Goal: Transaction & Acquisition: Purchase product/service

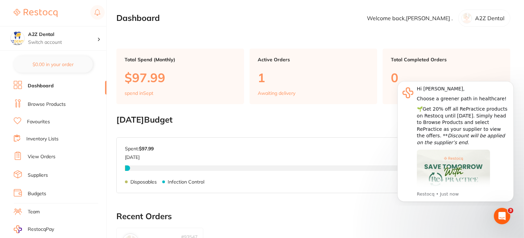
click at [52, 103] on link "Browse Products" at bounding box center [47, 104] width 38 height 7
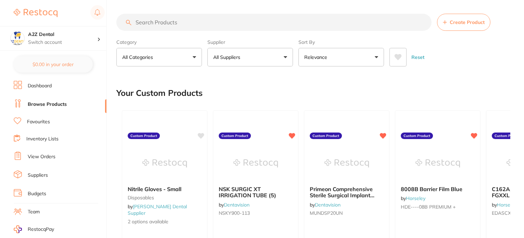
click at [173, 23] on input "search" at bounding box center [273, 22] width 315 height 17
paste input "BH1-OCG-304"
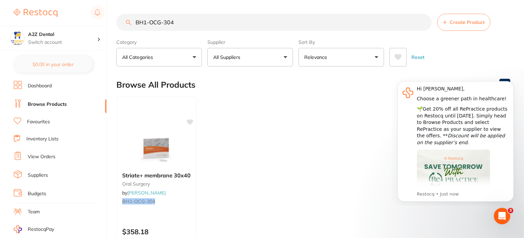
drag, startPoint x: 180, startPoint y: 26, endPoint x: 105, endPoint y: 24, distance: 75.0
click at [105, 24] on div "$78.00 A2Z Dental Switch account A2Z Dental $0.00 in your order Dashboard Brows…" at bounding box center [262, 119] width 524 height 238
paste input "HS-5701938"
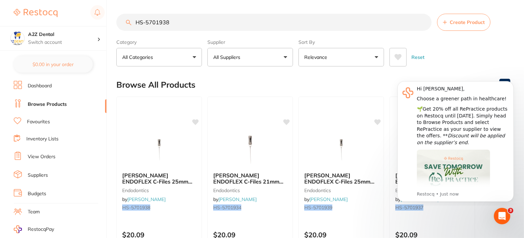
drag, startPoint x: 173, startPoint y: 26, endPoint x: 134, endPoint y: 24, distance: 39.1
click at [134, 24] on input "HS-5701938" at bounding box center [273, 22] width 315 height 17
paste input "7"
drag, startPoint x: 178, startPoint y: 22, endPoint x: 136, endPoint y: 20, distance: 42.9
click at [136, 20] on input "HS-5701937" at bounding box center [273, 22] width 315 height 17
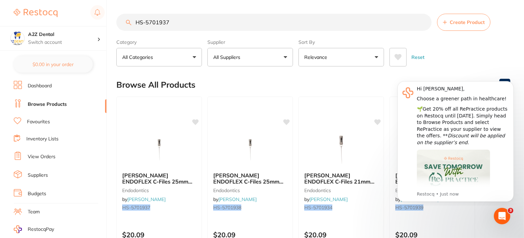
paste input "9"
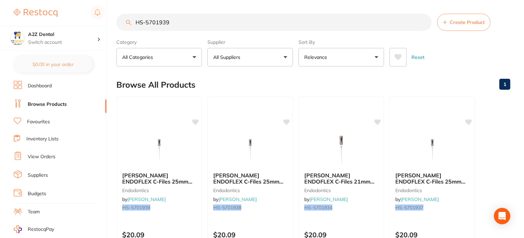
drag, startPoint x: 185, startPoint y: 23, endPoint x: 123, endPoint y: 22, distance: 61.7
click at [123, 22] on input "HS-5701939" at bounding box center [273, 22] width 315 height 17
paste input "SP-4090-100"
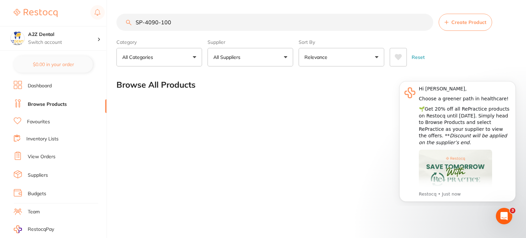
click at [185, 21] on input "SP-4090-100" at bounding box center [274, 22] width 317 height 17
type input "SP-4090-100"
click at [426, 22] on input "SP-4090-100" at bounding box center [274, 22] width 317 height 17
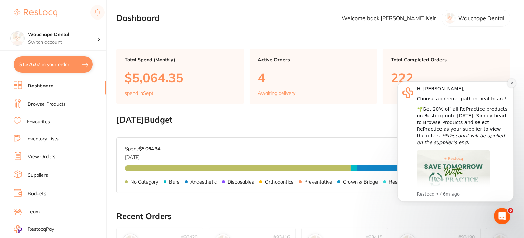
click at [512, 83] on icon "Dismiss notification" at bounding box center [511, 83] width 2 height 2
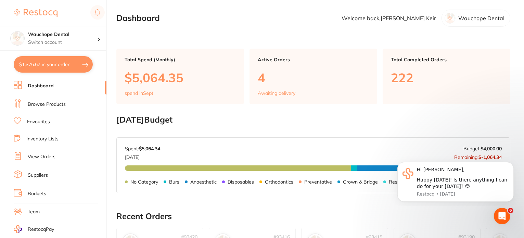
click at [60, 104] on link "Browse Products" at bounding box center [47, 104] width 38 height 7
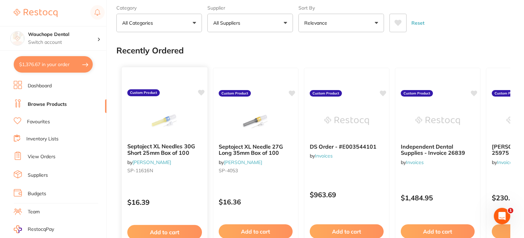
scroll to position [69, 0]
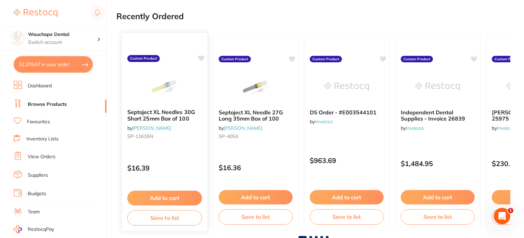
click at [183, 170] on p "$16.39" at bounding box center [164, 168] width 75 height 8
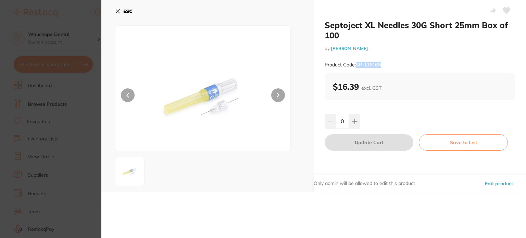
drag, startPoint x: 382, startPoint y: 64, endPoint x: 357, endPoint y: 64, distance: 25.0
click at [357, 64] on small "Product Code: SP-11616N" at bounding box center [353, 65] width 57 height 6
copy small "SP-11616N"
click at [118, 10] on icon at bounding box center [117, 11] width 5 height 5
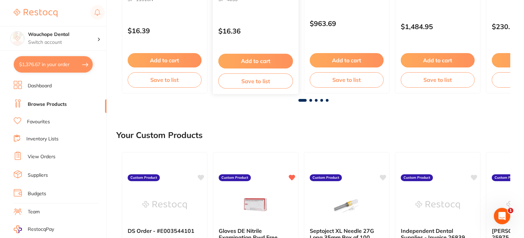
scroll to position [308, 0]
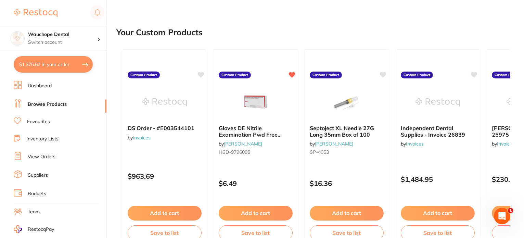
click at [60, 104] on link "Browse Products" at bounding box center [47, 104] width 39 height 7
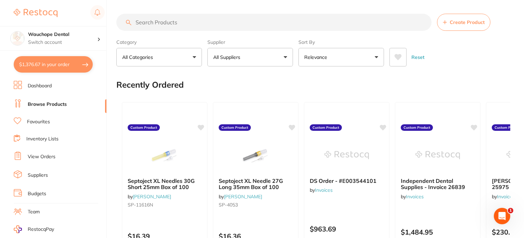
click at [185, 21] on input "search" at bounding box center [273, 22] width 315 height 17
paste input "SP-11616N"
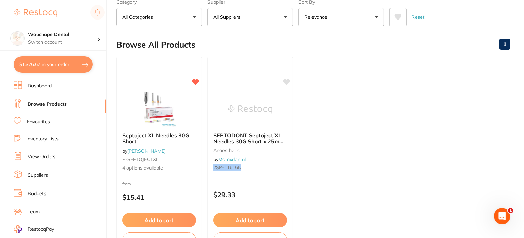
scroll to position [69, 0]
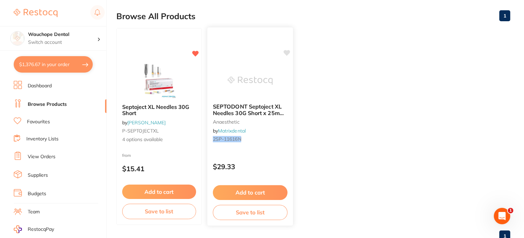
type input "SP-11616N"
click at [255, 111] on span "SEPTODONT Septoject XL Needles 30G Short x 25mm (100)" at bounding box center [249, 113] width 72 height 20
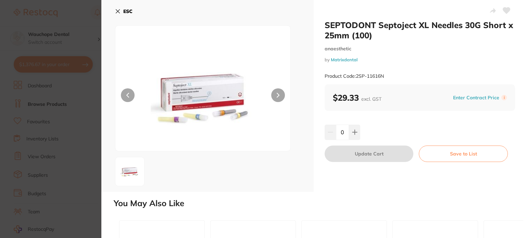
click at [78, 106] on section "SEPTODONT Septoject XL Needles 30G Short x 25mm (100) anaesthetic by Matrixdent…" at bounding box center [263, 119] width 526 height 238
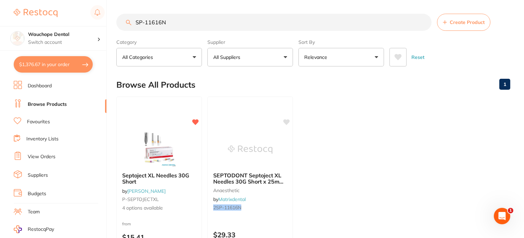
click at [42, 86] on link "Dashboard" at bounding box center [40, 86] width 24 height 7
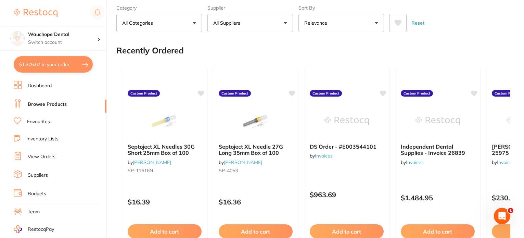
click at [77, 70] on button "$1,376.67 in your order" at bounding box center [53, 64] width 79 height 16
checkbox input "true"
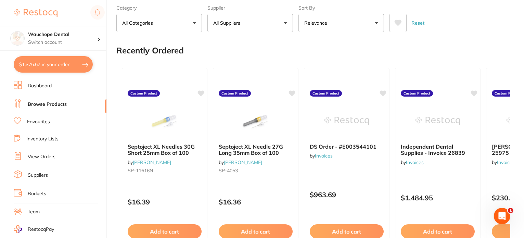
checkbox input "true"
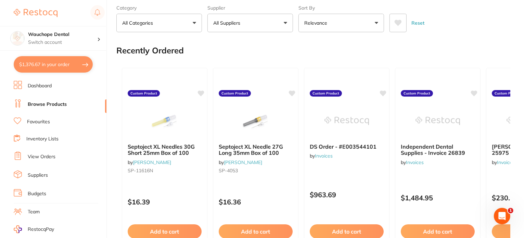
checkbox input "true"
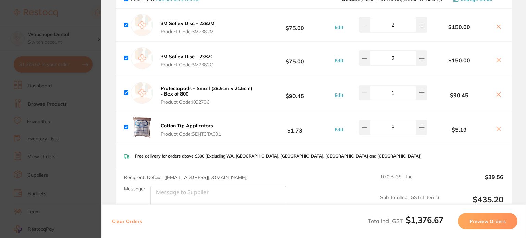
scroll to position [499, 0]
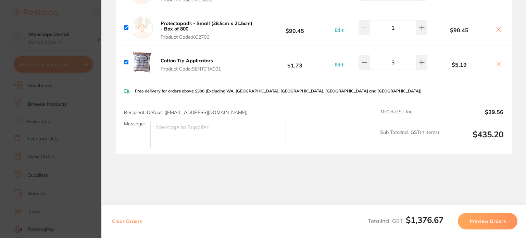
click at [77, 127] on section "Update RRP Set your pre negotiated price for this item. Item Agreed RRP (excl. …" at bounding box center [263, 119] width 526 height 238
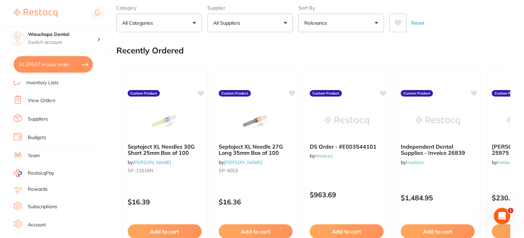
scroll to position [81, 0]
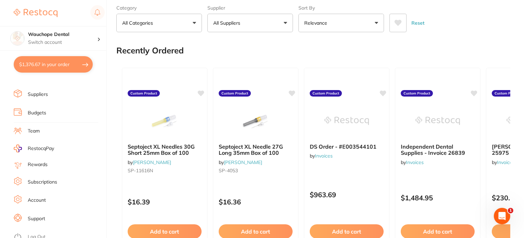
click at [42, 232] on li "Log Out" at bounding box center [59, 237] width 91 height 10
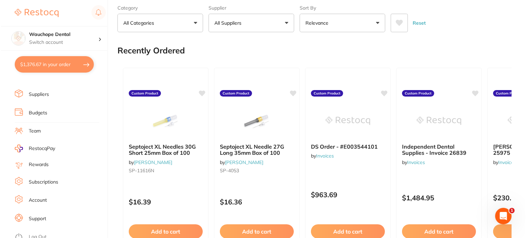
scroll to position [0, 0]
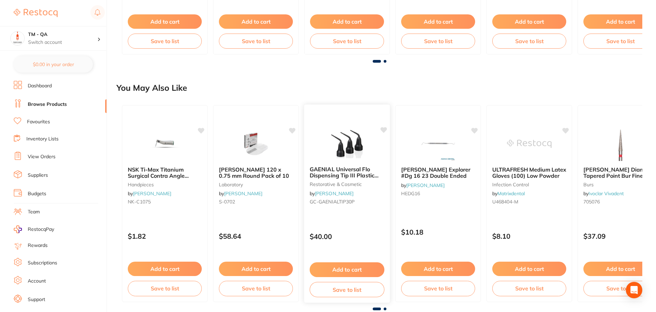
scroll to position [651, 0]
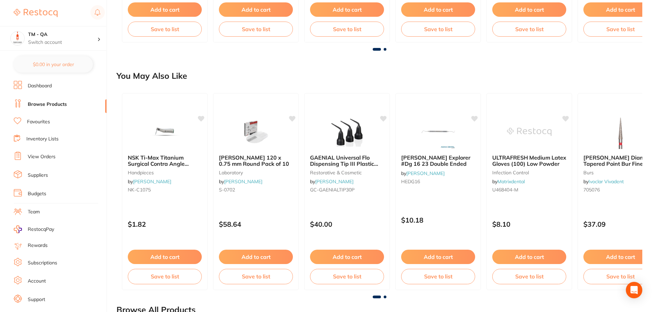
click at [353, 210] on div "GAENIAL Universal Flo Dispensing Tip III Plastic x30 restorative & cosmetic by …" at bounding box center [347, 191] width 86 height 197
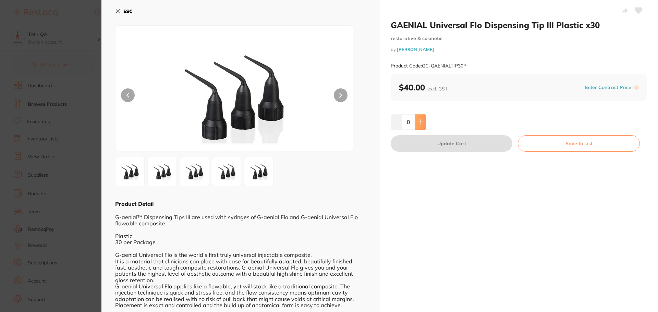
click at [415, 121] on button at bounding box center [420, 121] width 11 height 15
type input "1"
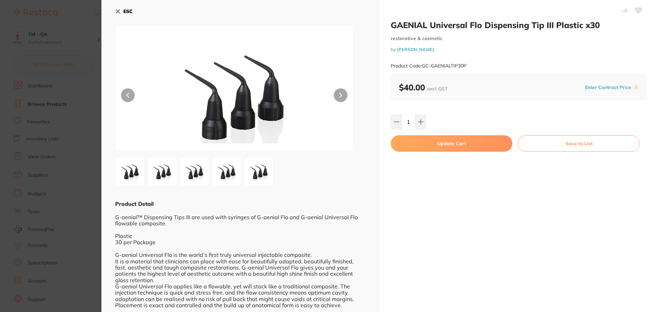
click at [459, 146] on button "Update Cart" at bounding box center [451, 143] width 122 height 16
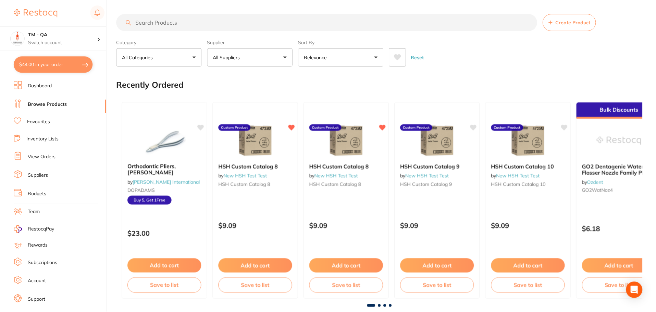
scroll to position [651, 0]
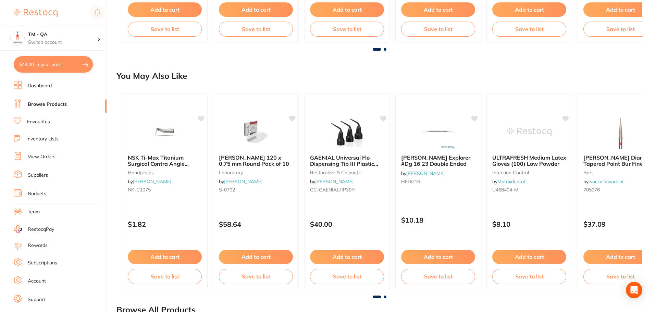
click at [58, 63] on button "$44.00 in your order" at bounding box center [53, 64] width 79 height 16
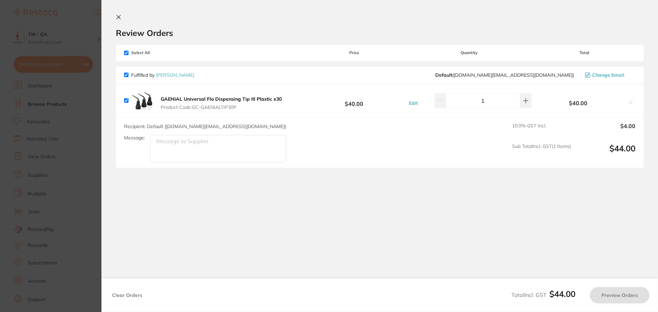
checkbox input "true"
click at [611, 296] on button "Preview Orders" at bounding box center [620, 295] width 60 height 16
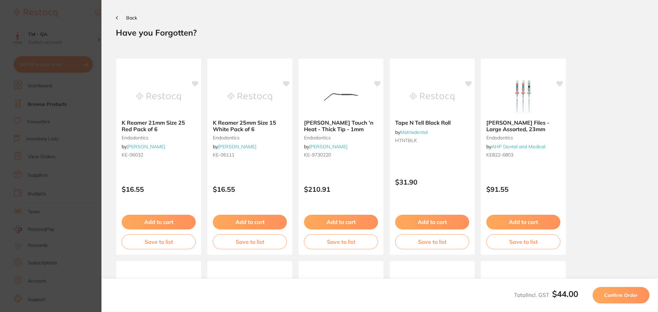
click at [611, 296] on span "Confirm Order" at bounding box center [621, 295] width 34 height 6
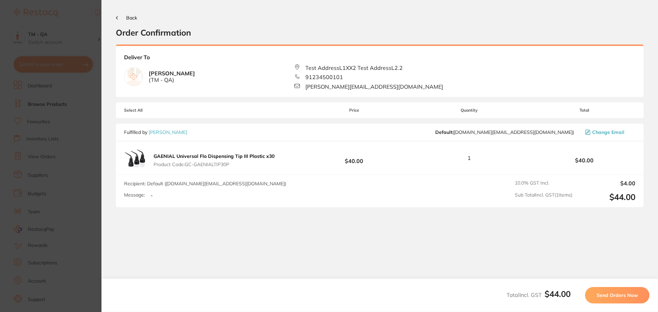
click at [611, 296] on span "Send Orders Now" at bounding box center [616, 295] width 41 height 6
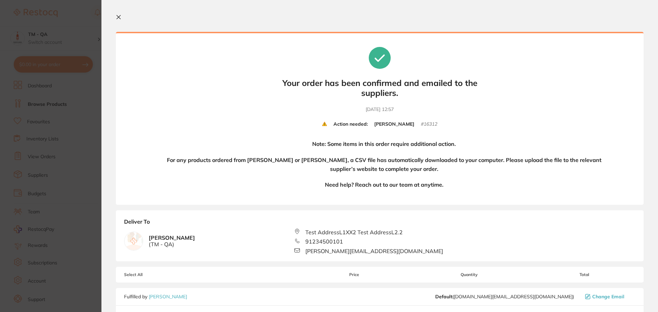
click at [58, 85] on section "Update RRP Set your pre negotiated price for this item. Item Agreed RRP (excl. …" at bounding box center [329, 156] width 658 height 312
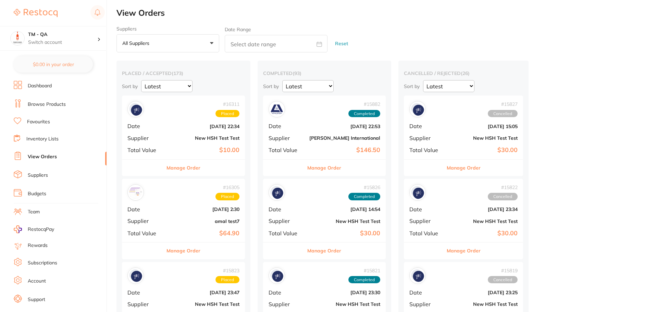
click at [38, 106] on link "Browse Products" at bounding box center [47, 104] width 38 height 7
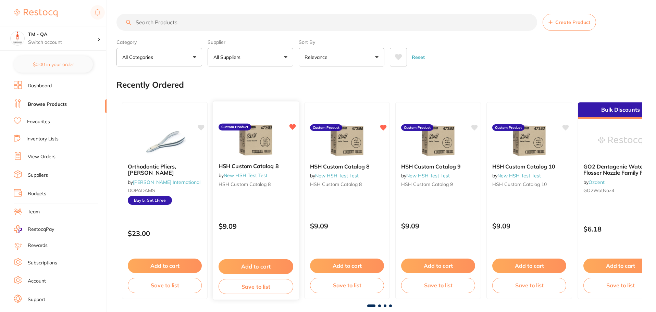
scroll to position [31, 0]
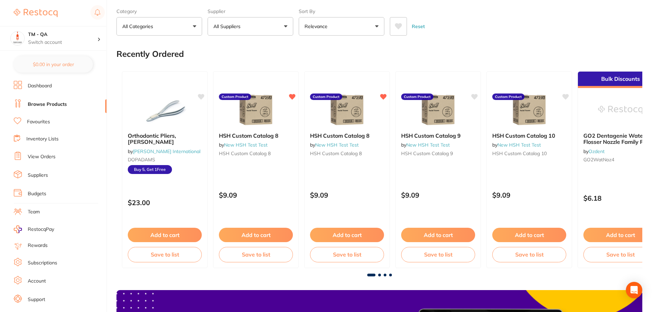
click at [392, 274] on div at bounding box center [379, 275] width 526 height 3
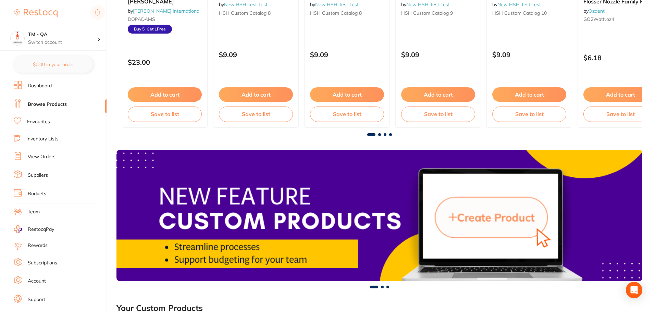
scroll to position [0, 0]
click at [391, 135] on span at bounding box center [390, 134] width 3 height 3
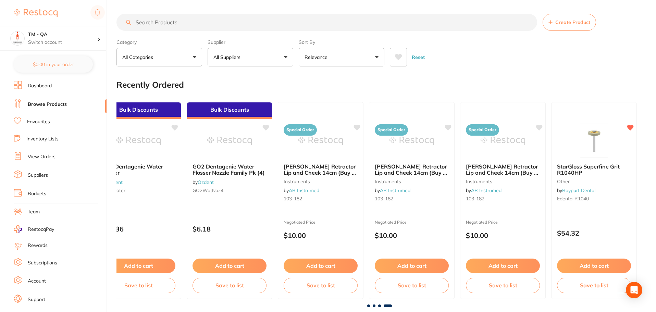
scroll to position [206, 0]
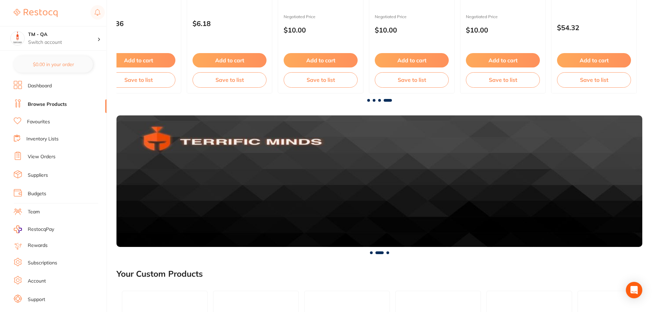
click at [368, 100] on span at bounding box center [368, 100] width 3 height 3
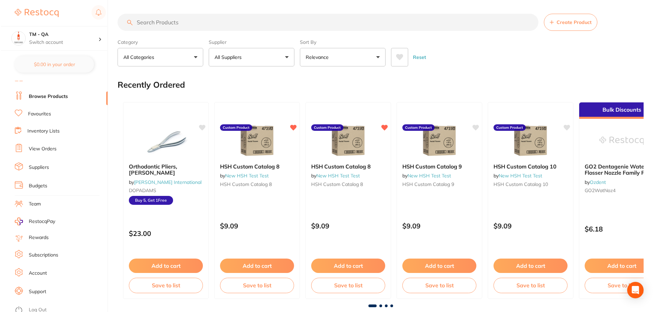
scroll to position [12, 0]
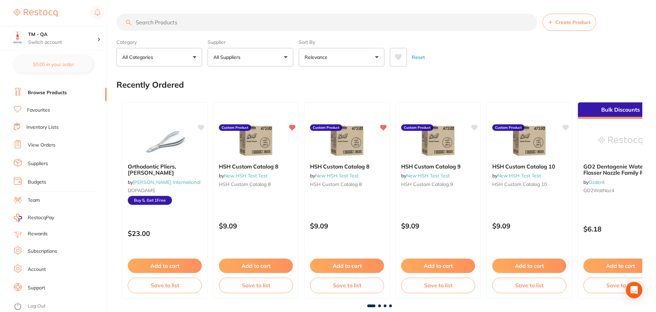
click at [33, 306] on link "Log Out" at bounding box center [37, 306] width 18 height 7
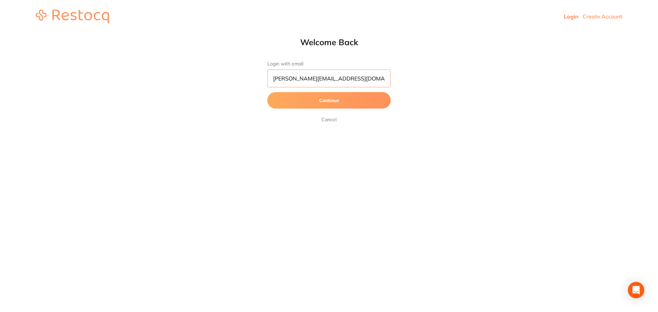
scroll to position [0, 0]
drag, startPoint x: 300, startPoint y: 82, endPoint x: 243, endPoint y: 87, distance: 57.5
click at [243, 87] on div "Welcome Back Login with email [PERSON_NAME][EMAIL_ADDRESS][DOMAIN_NAME] Continu…" at bounding box center [329, 80] width 658 height 87
type input "[PERSON_NAME][EMAIL_ADDRESS][DOMAIN_NAME]"
click at [267, 92] on button "Continue" at bounding box center [328, 100] width 123 height 16
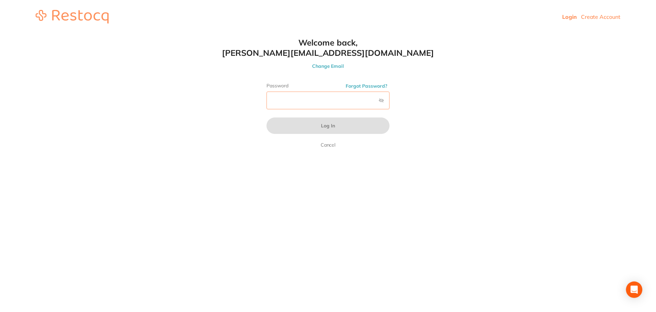
scroll to position [0, 0]
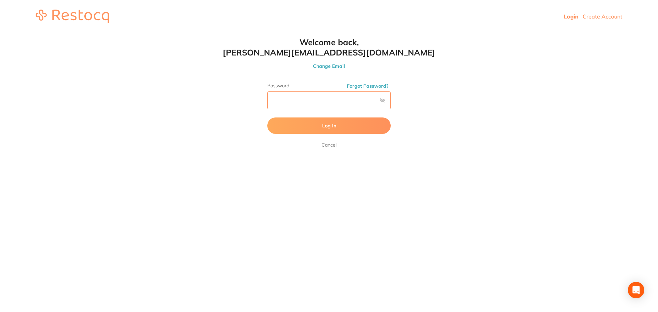
click at [267, 117] on button "Log In" at bounding box center [328, 125] width 123 height 16
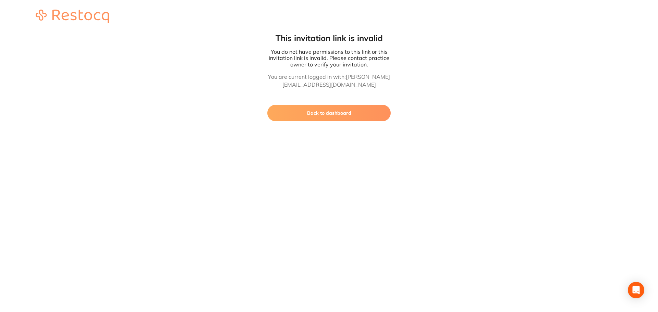
click at [352, 116] on button "Back to dashboard" at bounding box center [328, 113] width 123 height 16
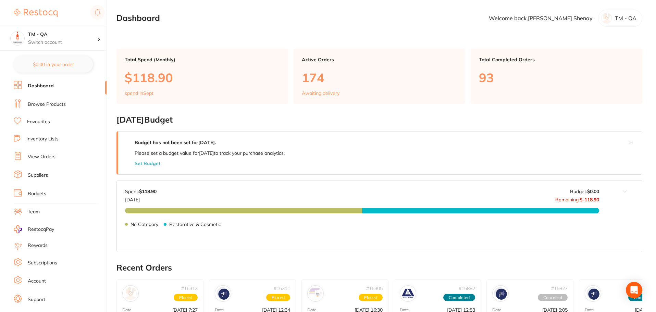
click at [58, 104] on link "Browse Products" at bounding box center [47, 104] width 38 height 7
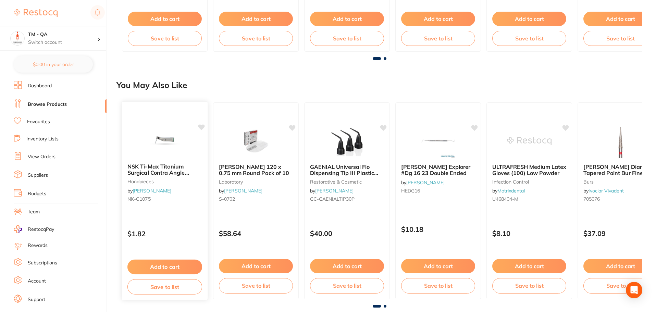
scroll to position [651, 0]
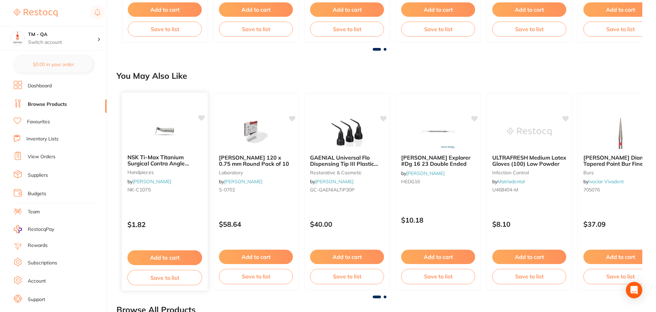
click at [176, 224] on p "$1.82" at bounding box center [164, 225] width 75 height 8
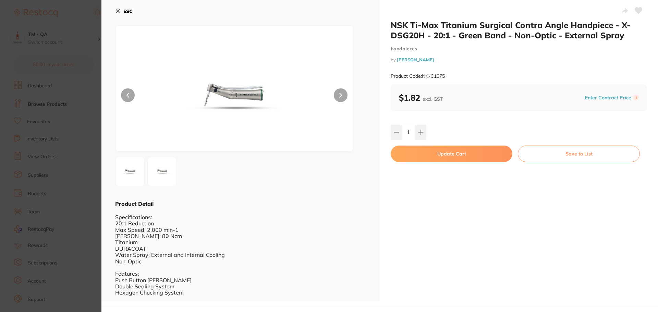
click at [437, 161] on button "Update Cart" at bounding box center [451, 154] width 122 height 16
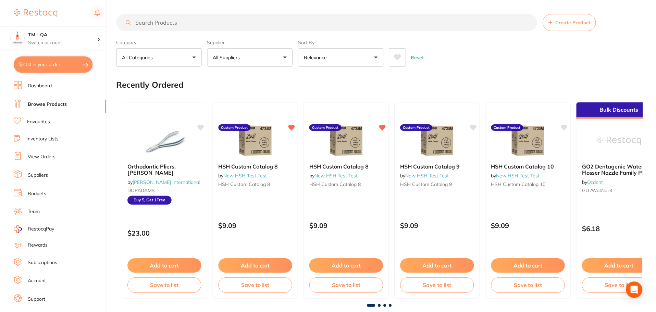
scroll to position [651, 0]
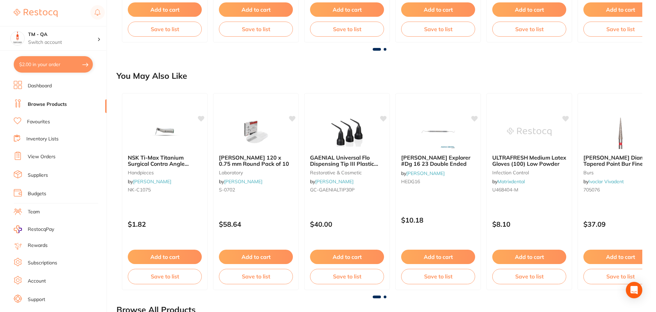
click at [77, 66] on button "$2.00 in your order" at bounding box center [53, 64] width 79 height 16
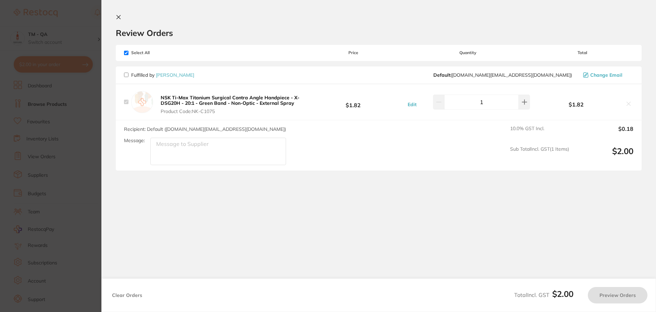
checkbox input "true"
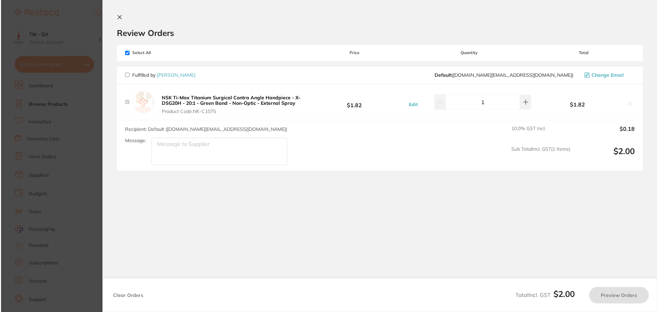
scroll to position [0, 0]
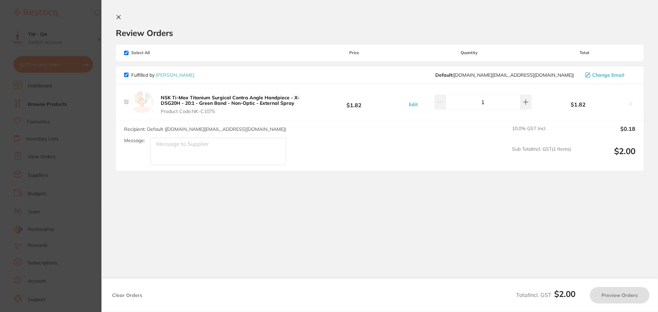
checkbox input "true"
click at [116, 18] on icon at bounding box center [118, 16] width 5 height 5
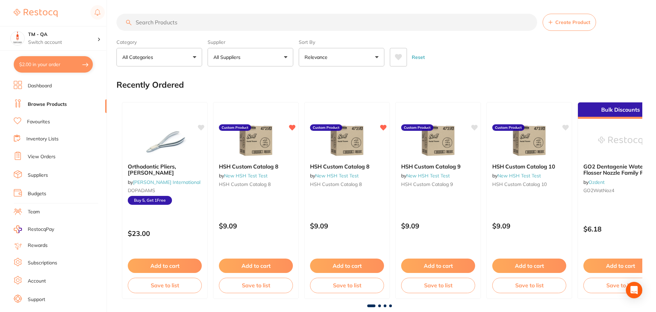
drag, startPoint x: 84, startPoint y: 61, endPoint x: 118, endPoint y: 68, distance: 34.4
click at [84, 61] on button "$2.00 in your order" at bounding box center [53, 64] width 79 height 16
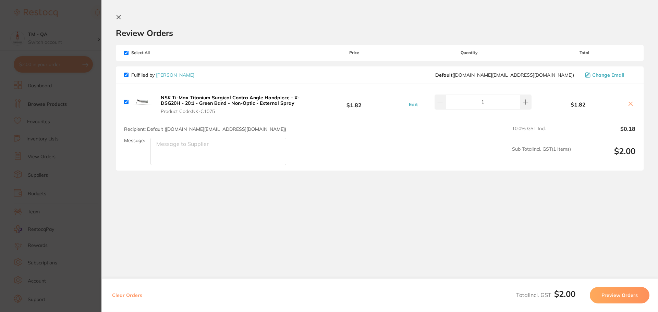
click at [131, 296] on button "Clear Orders" at bounding box center [127, 295] width 34 height 16
checkbox input "true"
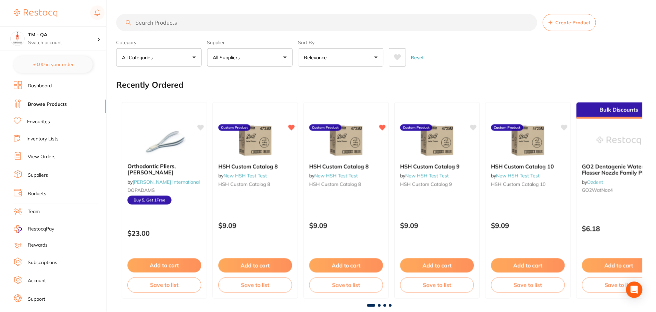
scroll to position [0, 0]
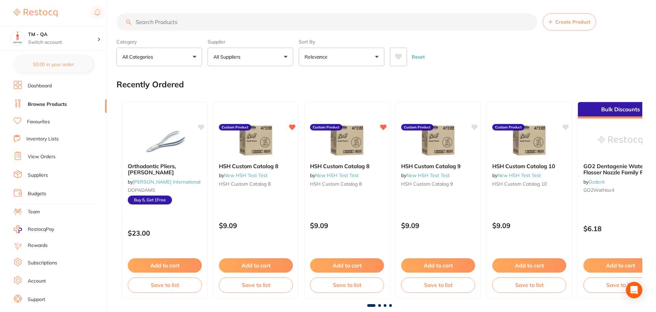
click at [188, 23] on input "search" at bounding box center [326, 21] width 421 height 17
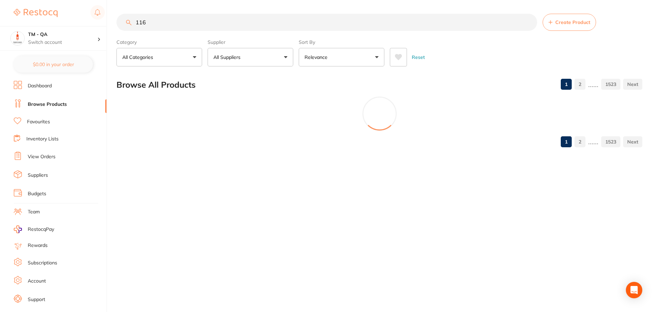
scroll to position [0, 0]
type input "1"
click at [250, 63] on button "All Suppliers" at bounding box center [251, 57] width 86 height 18
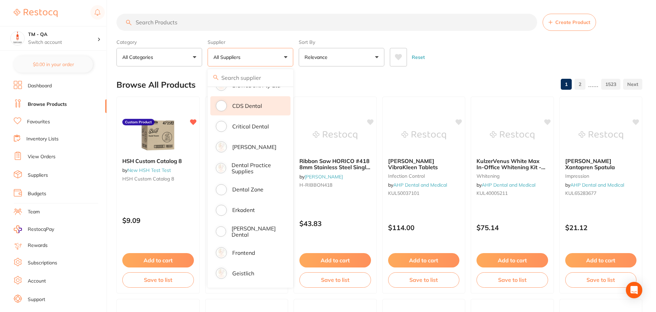
scroll to position [411, 0]
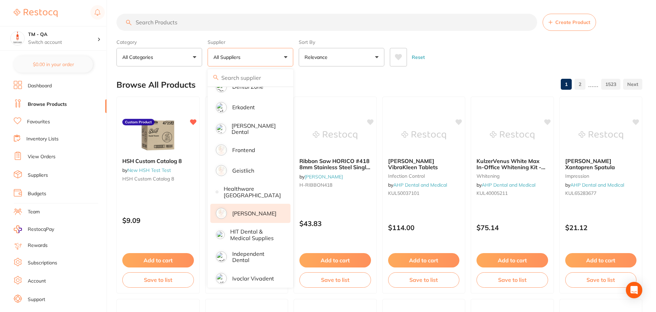
click at [246, 210] on p "[PERSON_NAME]" at bounding box center [254, 213] width 44 height 6
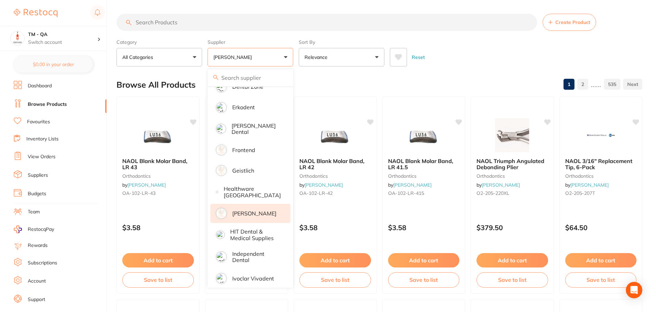
click at [439, 40] on div "Category All Categories All Categories 3D Printing anaesthetic articulating bur…" at bounding box center [379, 51] width 526 height 30
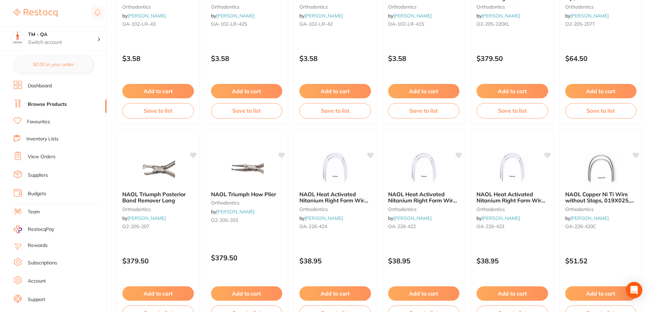
scroll to position [206, 0]
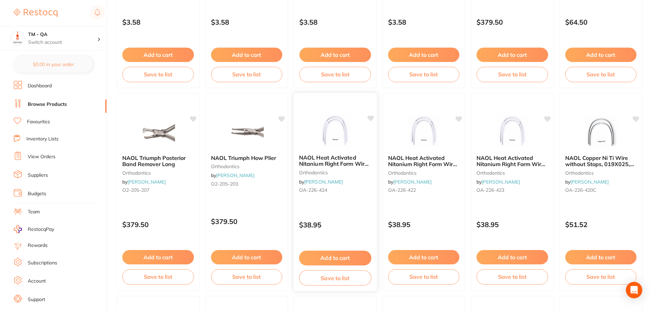
click at [344, 211] on div "NAOL Heat Activated Nitanium Right Form Wire, 020X020 Upper, 10-Pack orthodonti…" at bounding box center [335, 191] width 84 height 199
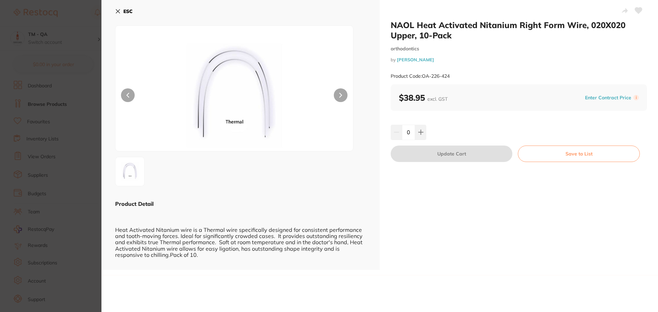
drag, startPoint x: 417, startPoint y: 134, endPoint x: 455, endPoint y: 153, distance: 42.7
click at [418, 134] on icon at bounding box center [420, 131] width 5 height 5
type input "1"
click at [460, 158] on button "Update Cart" at bounding box center [451, 154] width 122 height 16
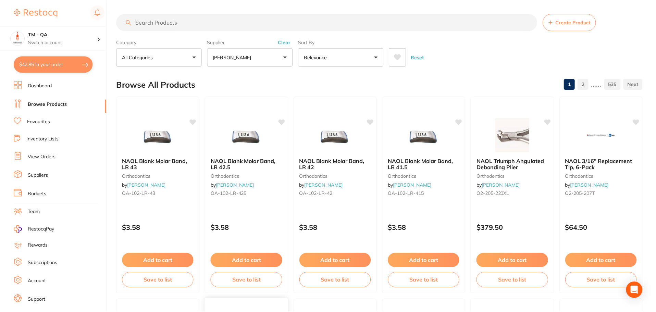
scroll to position [206, 0]
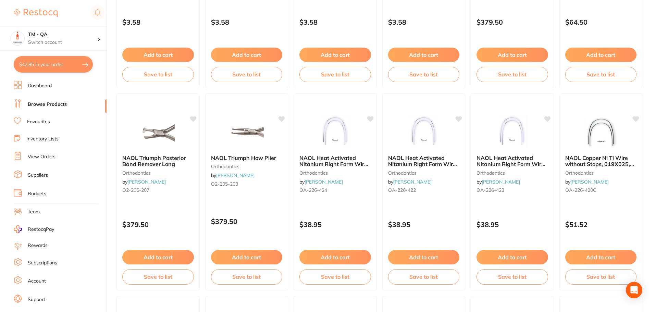
click at [60, 57] on button "$42.85 in your order" at bounding box center [53, 64] width 79 height 16
checkbox input "true"
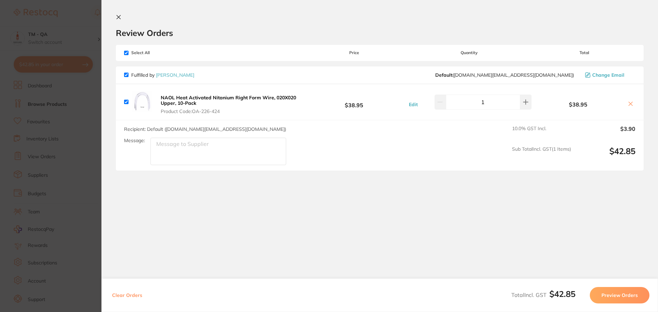
click at [617, 294] on button "Preview Orders" at bounding box center [620, 295] width 60 height 16
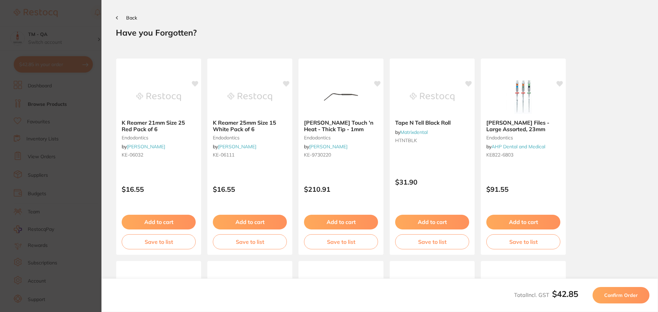
click at [617, 291] on button "Confirm Order" at bounding box center [620, 295] width 57 height 16
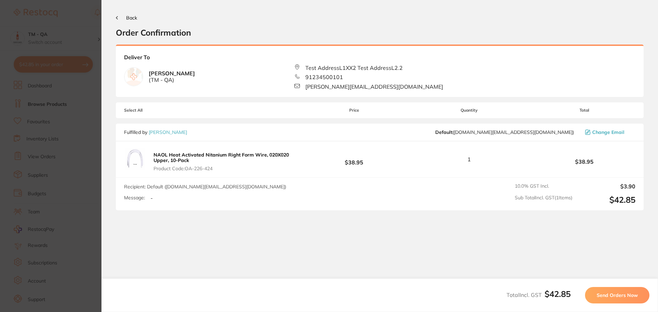
click at [617, 291] on button "Send Orders Now" at bounding box center [617, 295] width 64 height 16
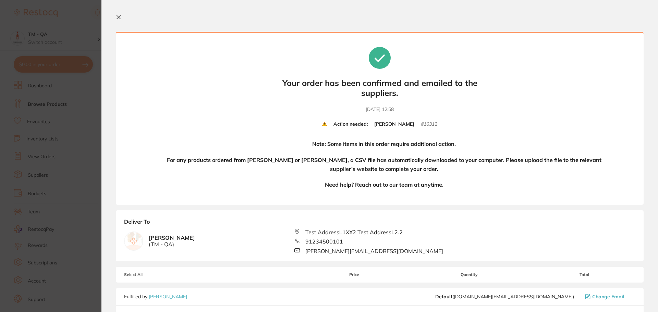
click at [117, 13] on section "Your orders are being processed and we will notify you once we have placed the …" at bounding box center [379, 156] width 556 height 312
click at [118, 16] on icon at bounding box center [118, 16] width 5 height 5
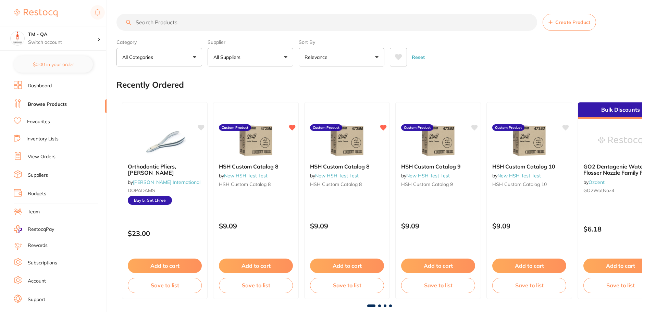
click at [55, 106] on link "Browse Products" at bounding box center [47, 104] width 39 height 7
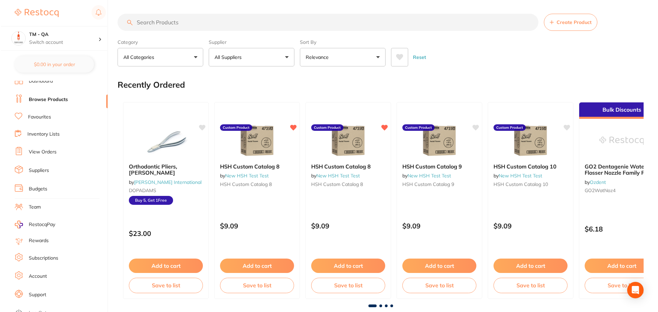
scroll to position [12, 0]
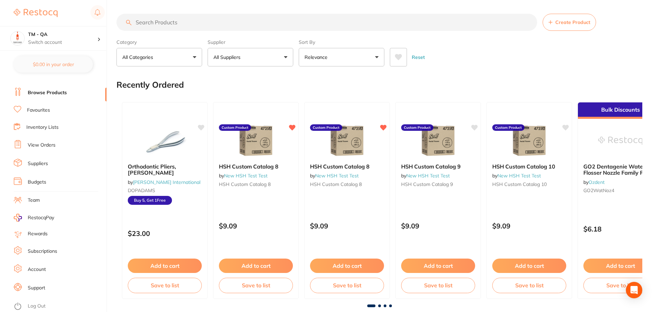
click at [39, 305] on link "Log Out" at bounding box center [37, 306] width 18 height 7
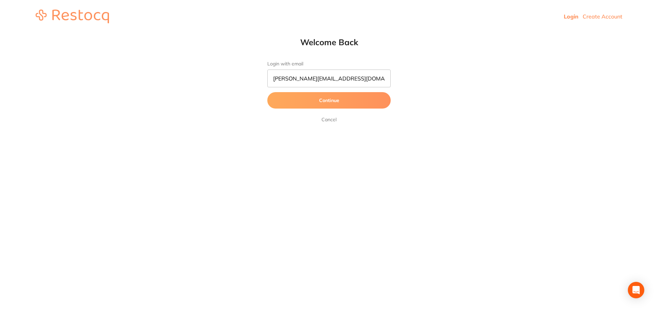
drag, startPoint x: 300, startPoint y: 79, endPoint x: 260, endPoint y: 80, distance: 40.8
click at [260, 80] on div "Welcome Back Login with email [PERSON_NAME][EMAIL_ADDRESS][DOMAIN_NAME] Continu…" at bounding box center [329, 80] width 658 height 87
type input "[EMAIL_ADDRESS][DOMAIN_NAME]"
click at [267, 92] on button "Continue" at bounding box center [328, 100] width 123 height 16
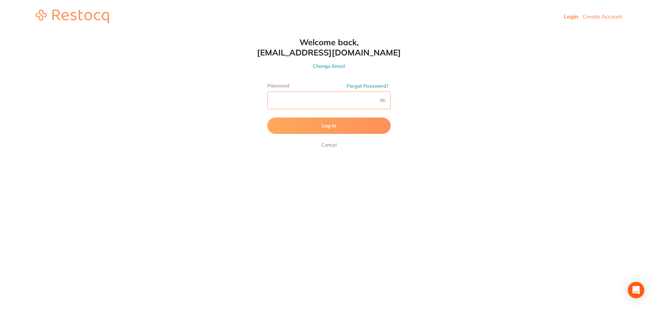
click at [267, 117] on button "Log In" at bounding box center [328, 125] width 123 height 16
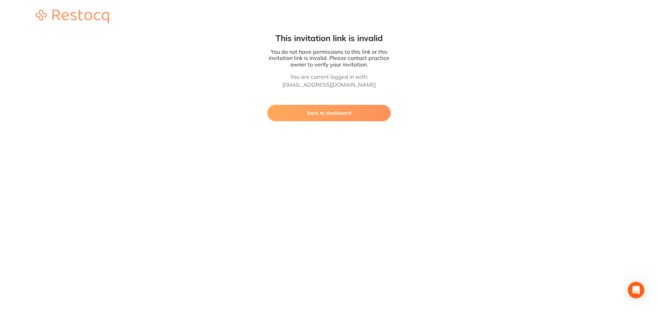
click at [353, 114] on button "Back to dashboard" at bounding box center [328, 113] width 123 height 16
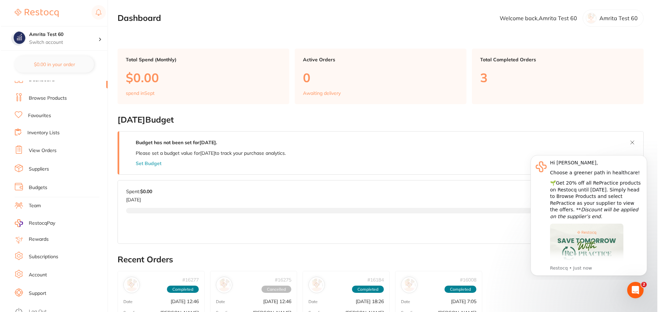
scroll to position [12, 0]
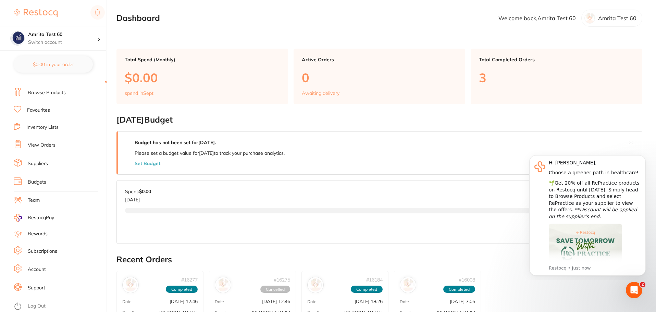
click at [39, 307] on link "Log Out" at bounding box center [37, 306] width 18 height 7
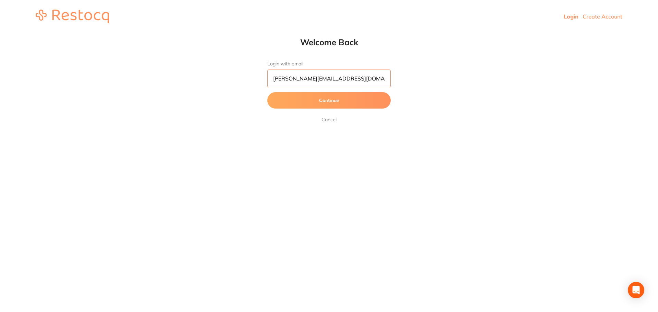
drag, startPoint x: 299, startPoint y: 78, endPoint x: 229, endPoint y: 83, distance: 70.4
click at [229, 83] on div "Welcome Back Login with email [PERSON_NAME][EMAIL_ADDRESS][DOMAIN_NAME] Continu…" at bounding box center [329, 80] width 658 height 87
type input "[EMAIL_ADDRESS][DOMAIN_NAME]"
click at [267, 92] on button "Continue" at bounding box center [328, 100] width 123 height 16
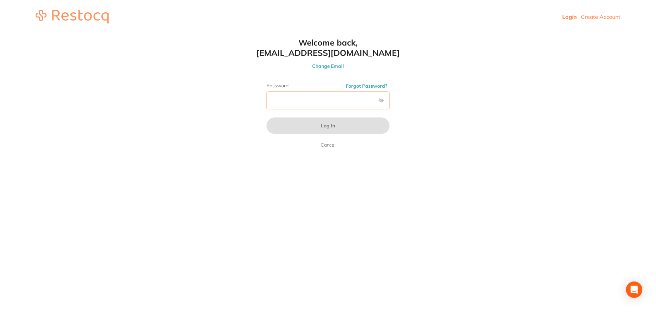
scroll to position [0, 0]
click at [267, 117] on button "Log In" at bounding box center [328, 125] width 123 height 16
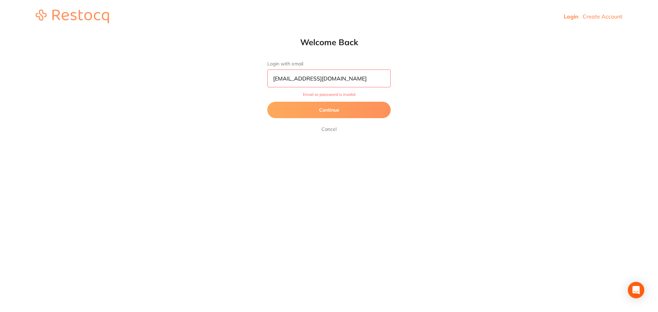
click at [324, 103] on button "Continue" at bounding box center [328, 110] width 123 height 16
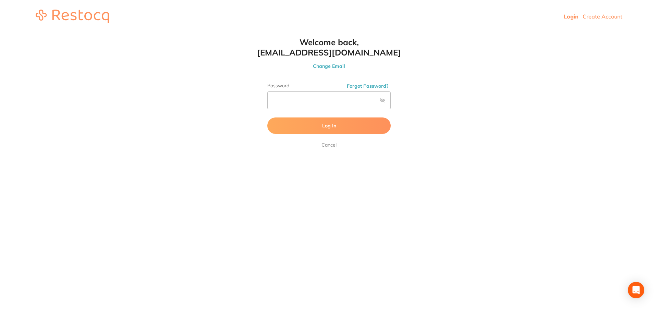
click at [381, 101] on label at bounding box center [382, 100] width 5 height 5
click at [390, 102] on input "checkbox" at bounding box center [390, 102] width 0 height 0
click at [267, 117] on button "Log In" at bounding box center [328, 125] width 123 height 16
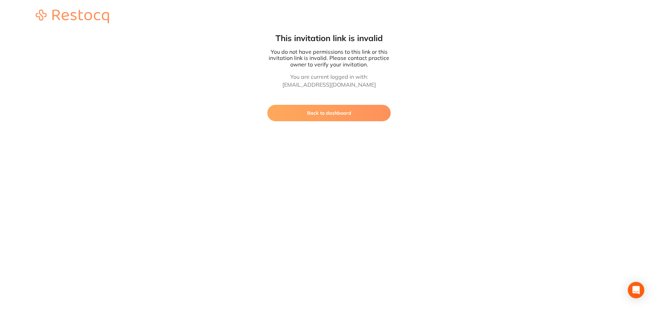
click at [346, 116] on button "Back to dashboard" at bounding box center [328, 113] width 123 height 16
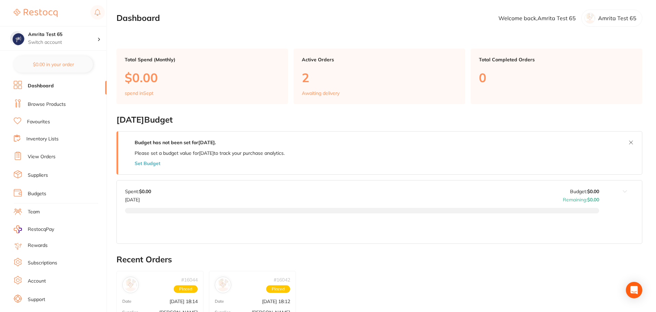
click at [58, 104] on link "Browse Products" at bounding box center [47, 104] width 38 height 7
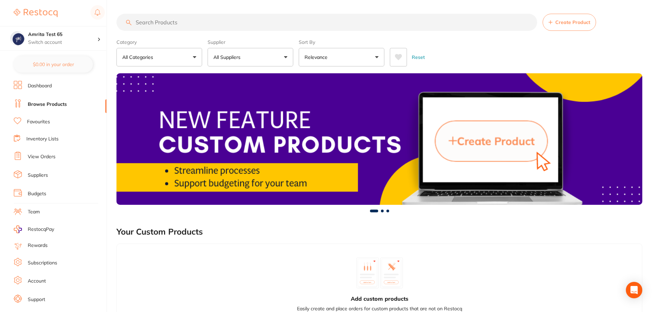
click at [259, 57] on button "All Suppliers" at bounding box center [251, 57] width 86 height 18
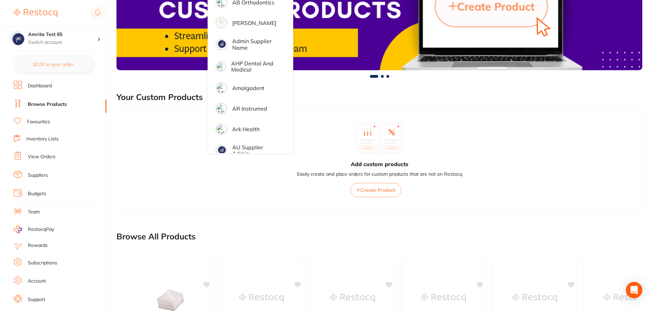
scroll to position [69, 0]
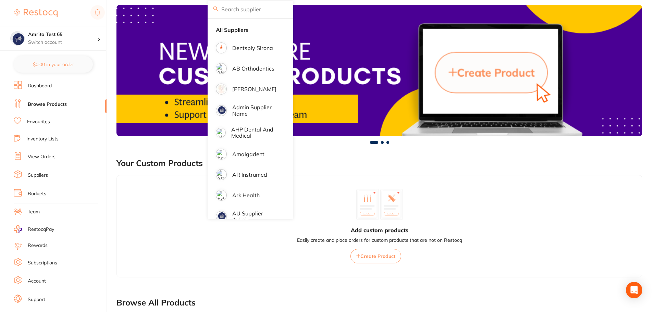
click at [42, 155] on link "View Orders" at bounding box center [42, 156] width 28 height 7
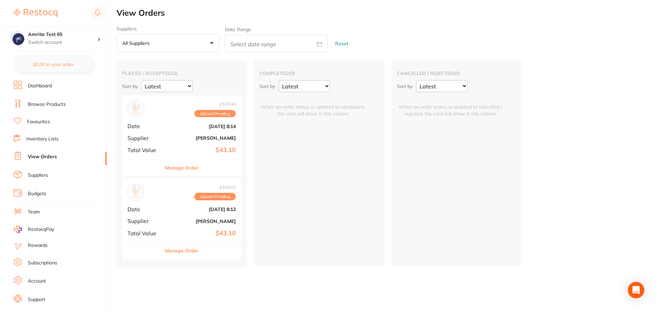
click at [39, 107] on link "Browse Products" at bounding box center [47, 104] width 38 height 7
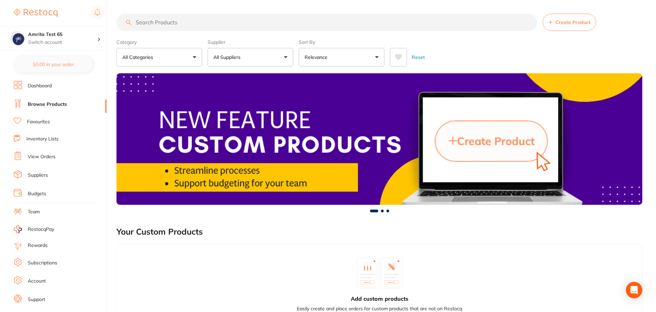
click at [232, 59] on p "All Suppliers" at bounding box center [228, 57] width 30 height 7
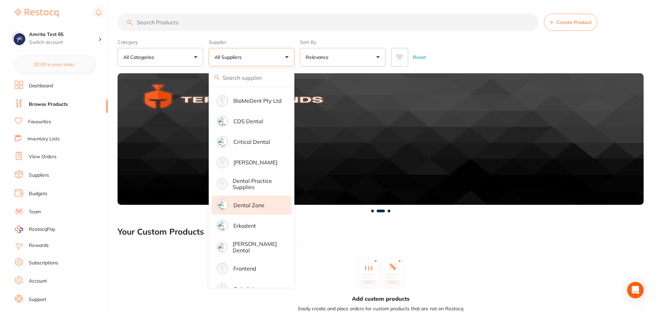
scroll to position [343, 0]
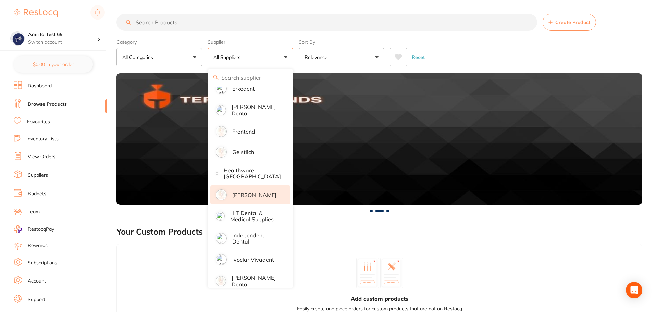
click at [250, 192] on p "[PERSON_NAME]" at bounding box center [254, 195] width 44 height 6
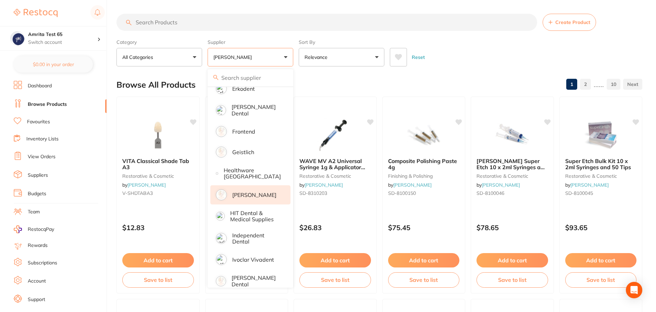
click at [424, 41] on div "Category All Categories All Categories anaesthetic articulating burs CAD/CAM cr…" at bounding box center [379, 51] width 526 height 30
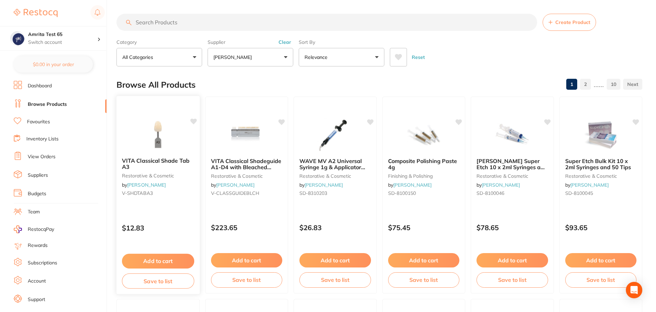
click at [178, 225] on p "$12.83" at bounding box center [158, 228] width 72 height 8
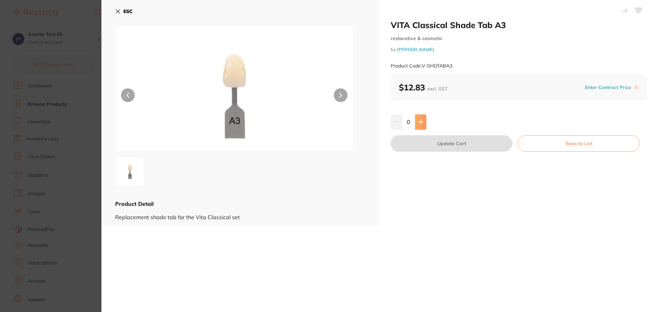
click at [416, 124] on button at bounding box center [420, 121] width 11 height 15
type input "1"
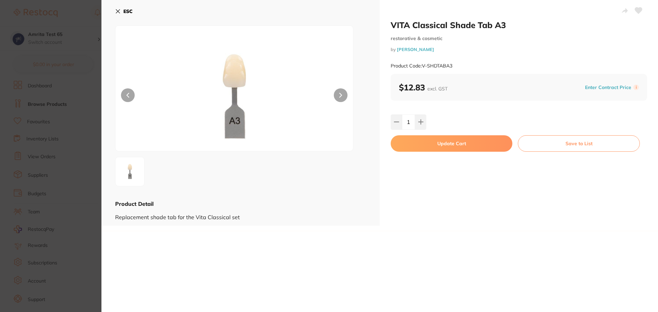
click at [438, 140] on button "Update Cart" at bounding box center [451, 143] width 122 height 16
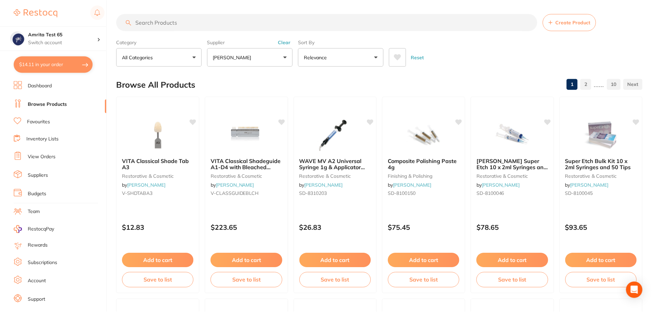
scroll to position [2, 0]
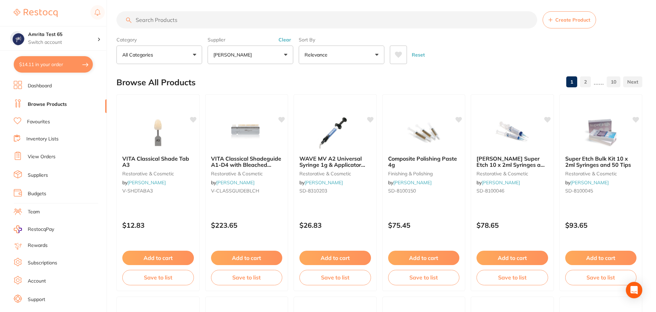
click at [74, 64] on button "$14.11 in your order" at bounding box center [53, 64] width 79 height 16
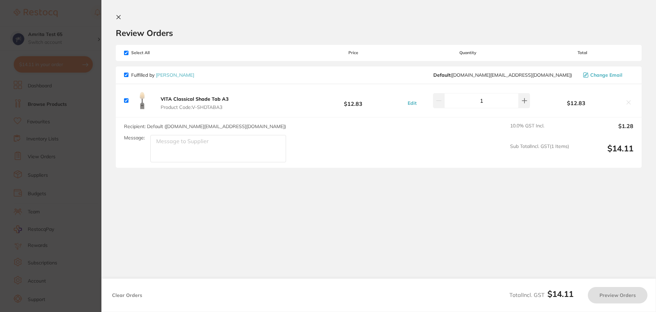
checkbox input "true"
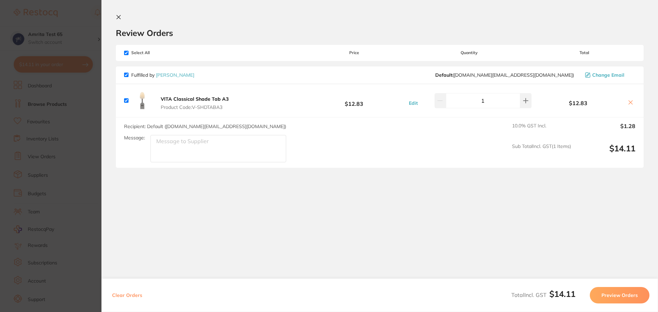
click at [618, 297] on button "Preview Orders" at bounding box center [620, 295] width 60 height 16
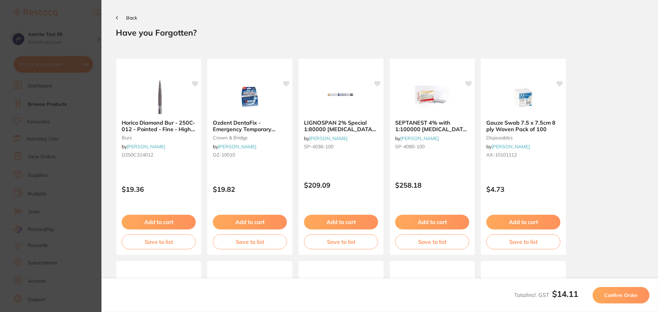
click at [632, 296] on span "Confirm Order" at bounding box center [621, 295] width 34 height 6
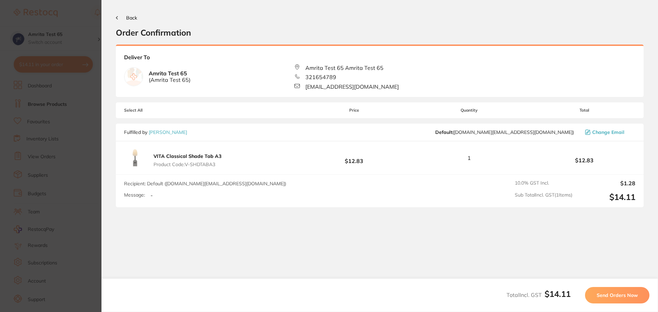
click at [632, 296] on span "Send Orders Now" at bounding box center [616, 295] width 41 height 6
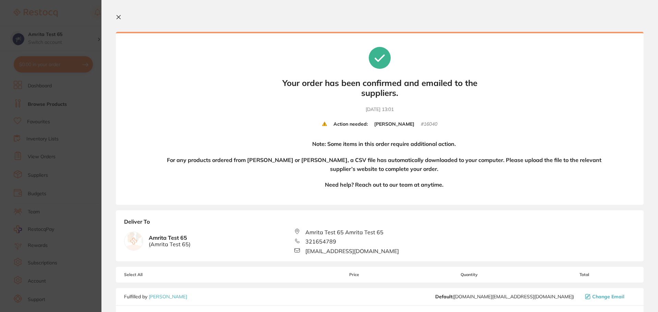
click at [120, 18] on icon at bounding box center [118, 16] width 5 height 5
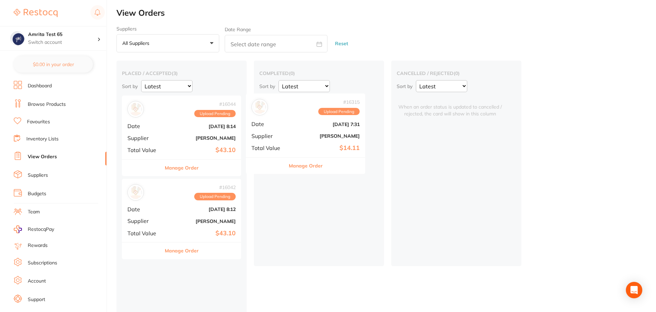
drag, startPoint x: 179, startPoint y: 135, endPoint x: 302, endPoint y: 130, distance: 123.1
click at [302, 130] on div "placed / accepted ( 3 ) Sort by Latest Notification # 16315 Upload Pending Date…" at bounding box center [385, 206] width 539 height 290
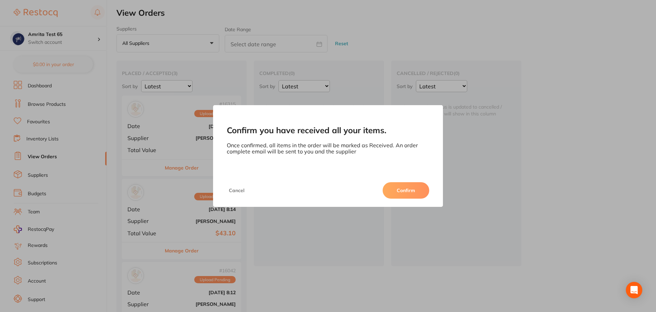
click at [407, 184] on button "Confirm" at bounding box center [406, 190] width 47 height 16
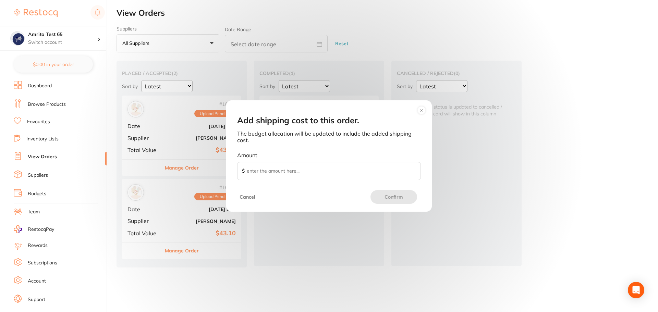
click at [422, 108] on circle at bounding box center [422, 110] width 8 height 8
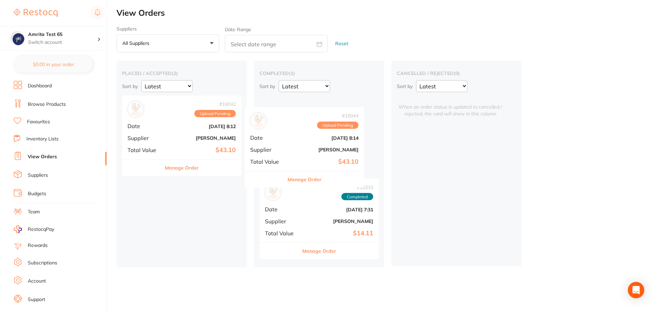
drag, startPoint x: 193, startPoint y: 141, endPoint x: 324, endPoint y: 150, distance: 131.2
click at [324, 150] on div "placed / accepted ( 2 ) Sort by Latest Notification # 16044 Upload Pending Date…" at bounding box center [386, 164] width 541 height 207
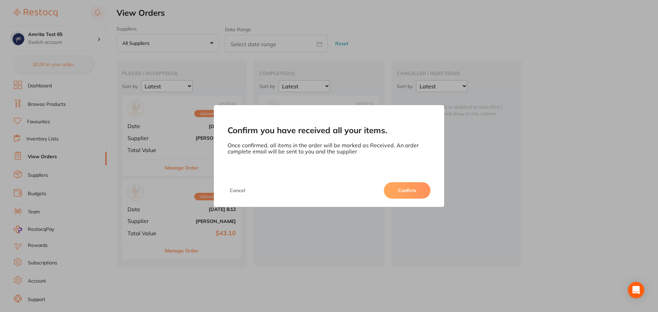
click at [407, 188] on button "Confirm" at bounding box center [407, 190] width 47 height 16
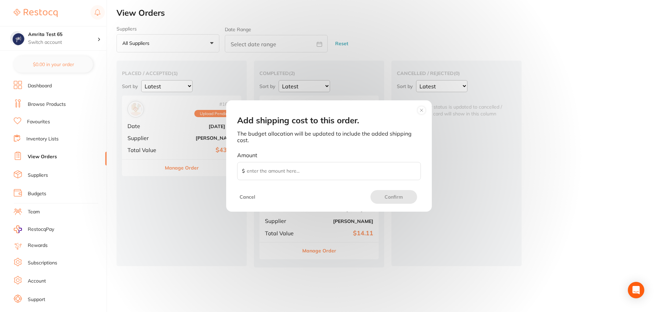
click at [419, 110] on circle at bounding box center [422, 110] width 8 height 8
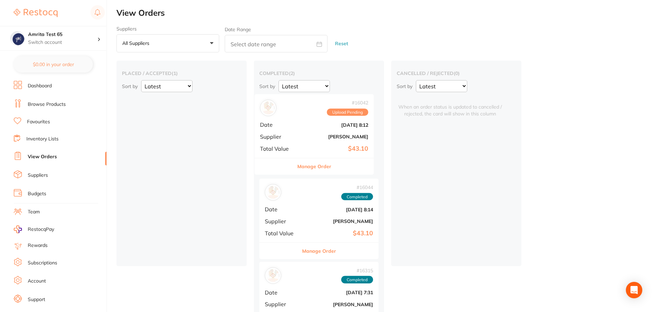
drag, startPoint x: 188, startPoint y: 131, endPoint x: 322, endPoint y: 127, distance: 133.3
click at [322, 127] on div "placed / accepted ( 1 ) Sort by Latest Notification # 16042 Upload Pending Date…" at bounding box center [385, 206] width 539 height 290
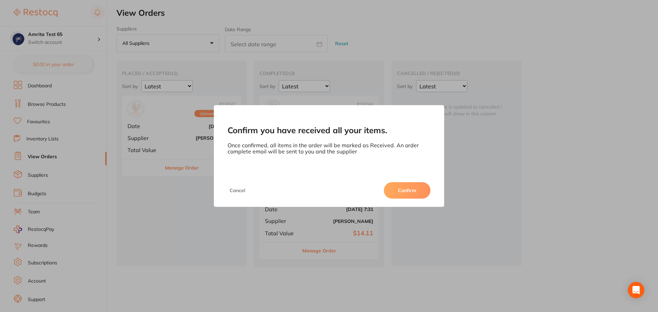
click at [408, 189] on button "Confirm" at bounding box center [407, 190] width 47 height 16
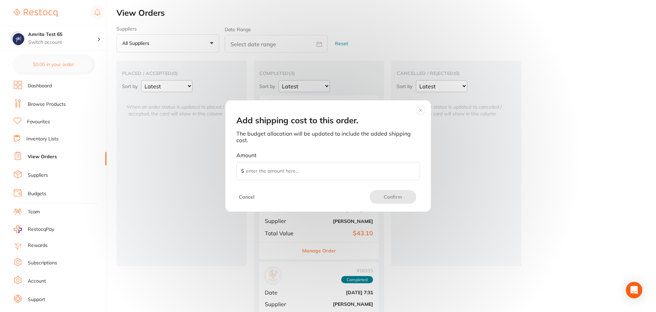
click at [420, 111] on circle at bounding box center [421, 110] width 8 height 8
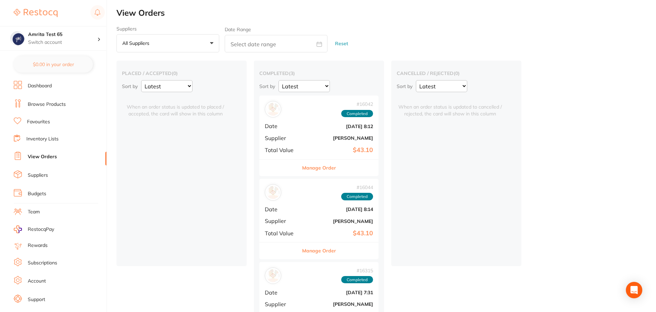
click at [53, 103] on link "Browse Products" at bounding box center [47, 104] width 38 height 7
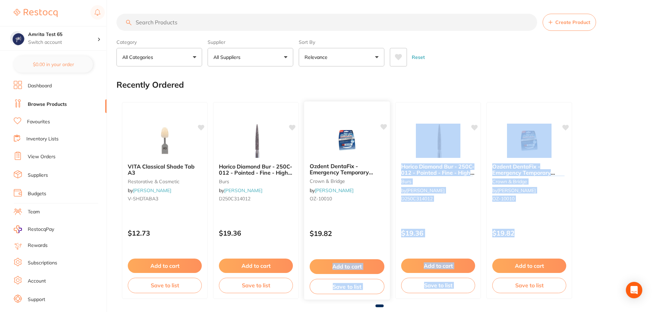
drag, startPoint x: 518, startPoint y: 232, endPoint x: 334, endPoint y: 237, distance: 184.0
click at [334, 237] on div "VITA Classical Shade Tab A3 restorative & cosmetic by [PERSON_NAME] V-SHDTABA3 …" at bounding box center [379, 201] width 526 height 208
click at [616, 204] on div "VITA Classical Shade Tab A3 restorative & cosmetic by [PERSON_NAME] V-SHDTABA3 …" at bounding box center [379, 201] width 526 height 208
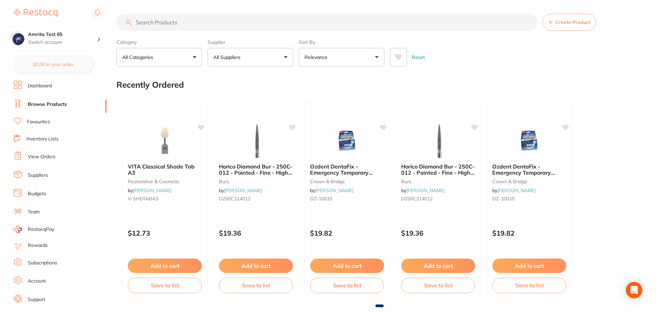
click at [63, 105] on link "Browse Products" at bounding box center [47, 104] width 39 height 7
click at [51, 106] on link "Browse Products" at bounding box center [47, 104] width 39 height 7
click at [38, 156] on link "View Orders" at bounding box center [42, 156] width 28 height 7
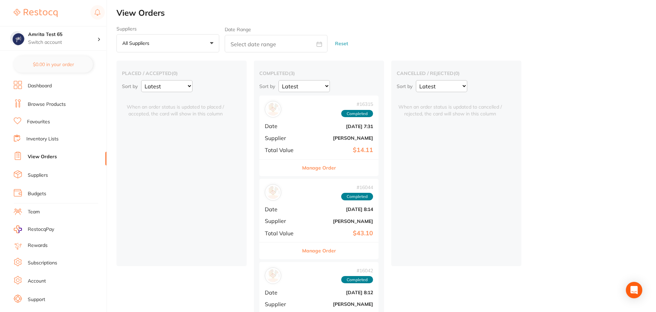
click at [311, 139] on b "[PERSON_NAME]" at bounding box center [339, 137] width 69 height 5
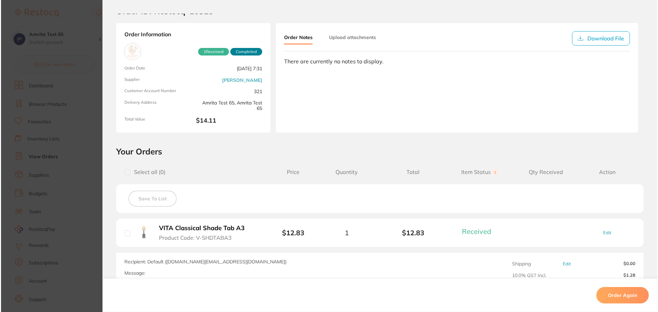
scroll to position [34, 0]
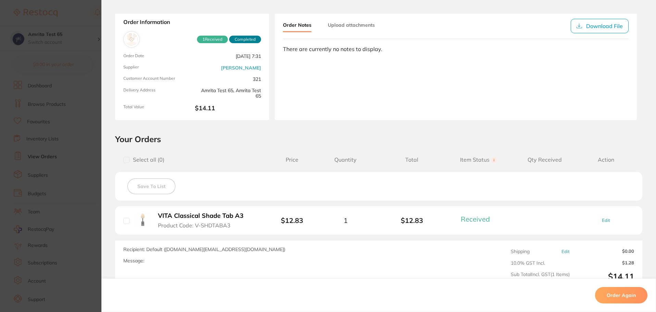
click at [83, 154] on section "Order ID: Restocq- 16315 Order Information 1 Received Completed Order Date [DAT…" at bounding box center [328, 156] width 656 height 312
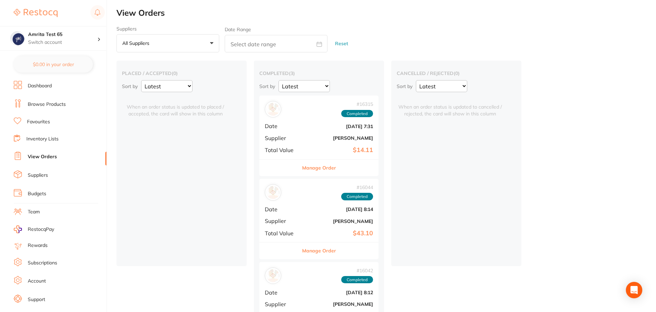
click at [44, 109] on li "Browse Products" at bounding box center [60, 104] width 93 height 10
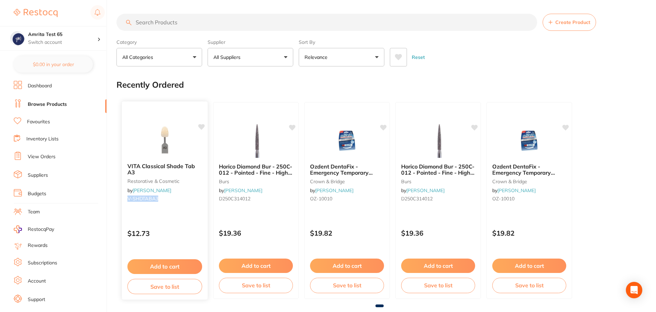
drag, startPoint x: 168, startPoint y: 197, endPoint x: 128, endPoint y: 201, distance: 39.9
click at [128, 201] on small "V-SHDTABA3" at bounding box center [164, 198] width 75 height 5
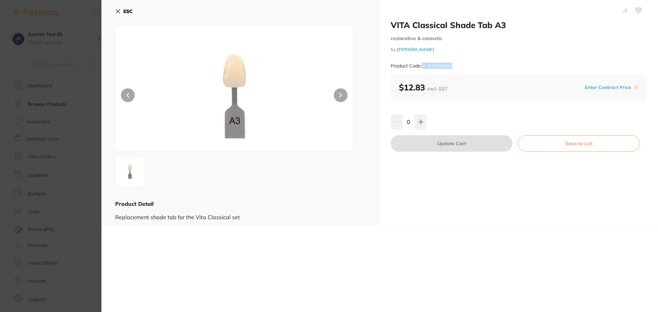
drag, startPoint x: 456, startPoint y: 64, endPoint x: 423, endPoint y: 69, distance: 33.5
click at [423, 69] on div "Product Code: V-SHDTABA3" at bounding box center [518, 66] width 256 height 17
copy small "V-SHDTABA3"
click at [463, 66] on div "Product Code: V-SHDTABA3" at bounding box center [518, 66] width 256 height 17
drag, startPoint x: 456, startPoint y: 66, endPoint x: 422, endPoint y: 63, distance: 33.8
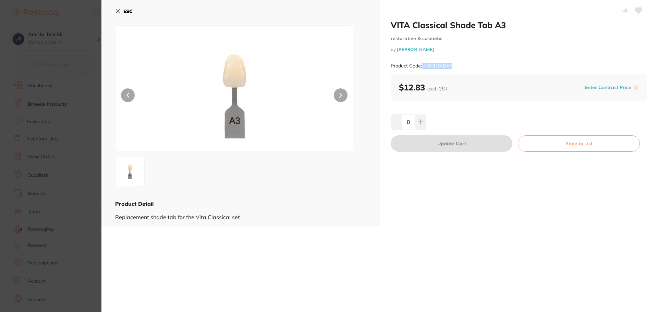
click at [422, 63] on div "Product Code: V-SHDTABA3" at bounding box center [518, 66] width 256 height 17
click at [120, 10] on icon at bounding box center [117, 11] width 5 height 5
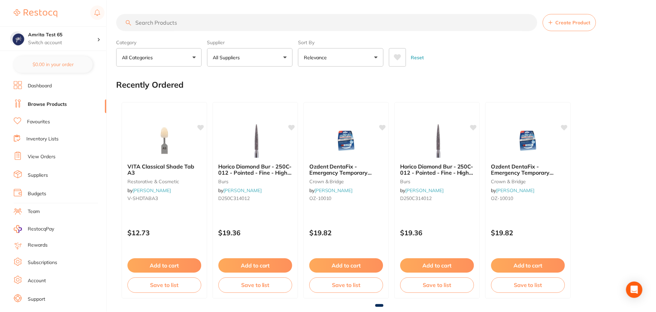
scroll to position [1, 0]
click at [194, 20] on input "search" at bounding box center [326, 22] width 421 height 17
paste input "V-SHDTABA3"
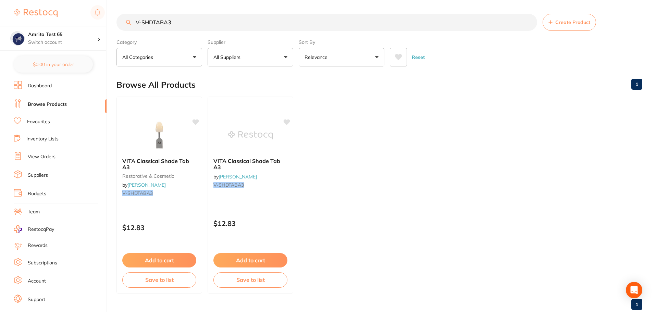
type input "V-SHDTABA3"
click at [404, 113] on ul "VITA Classical Shade Tab A3 restorative & cosmetic by Henry Schein Halas V-SHDT…" at bounding box center [379, 195] width 526 height 197
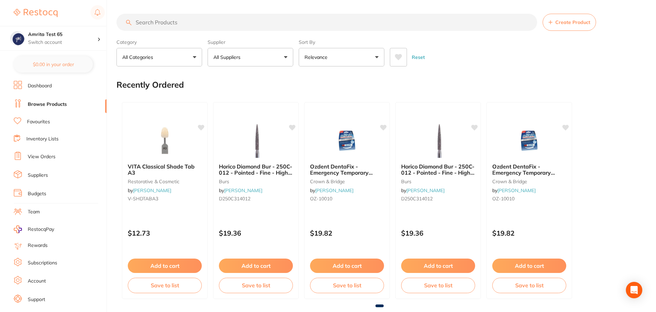
click at [170, 21] on input "search" at bounding box center [326, 22] width 421 height 17
paste input "V-SHDTABA3"
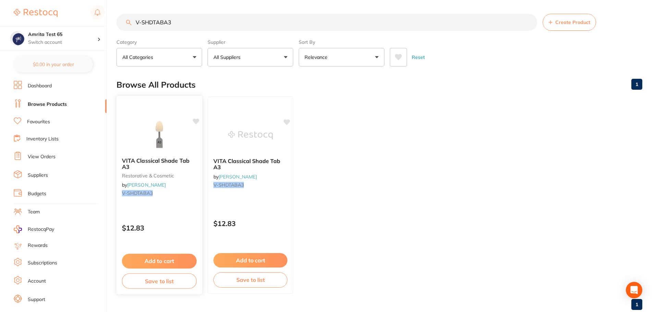
type input "V-SHDTABA3"
click at [150, 138] on img at bounding box center [159, 134] width 45 height 35
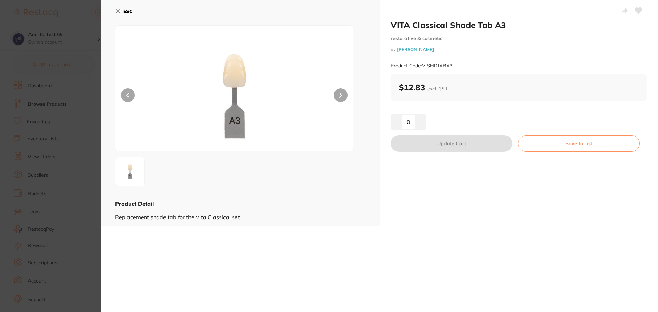
click at [69, 152] on section "VITA Classical Shade Tab A3 restorative & cosmetic by [PERSON_NAME] Product Cod…" at bounding box center [329, 156] width 658 height 312
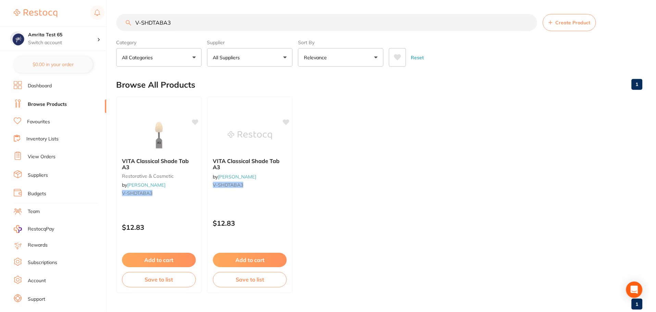
scroll to position [1, 0]
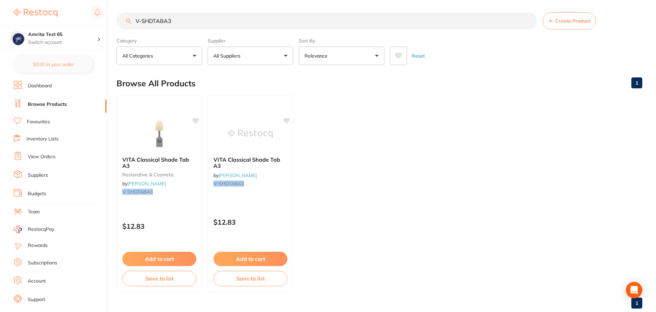
drag, startPoint x: 43, startPoint y: 86, endPoint x: 29, endPoint y: 128, distance: 44.7
click at [43, 86] on link "Dashboard" at bounding box center [40, 86] width 24 height 7
